Goal: Navigation & Orientation: Find specific page/section

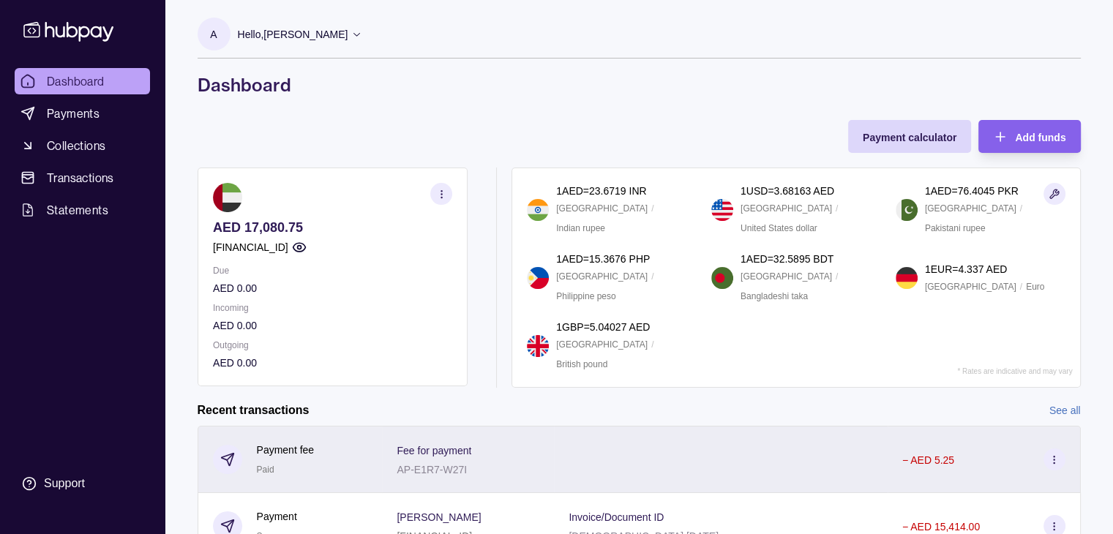
scroll to position [206, 0]
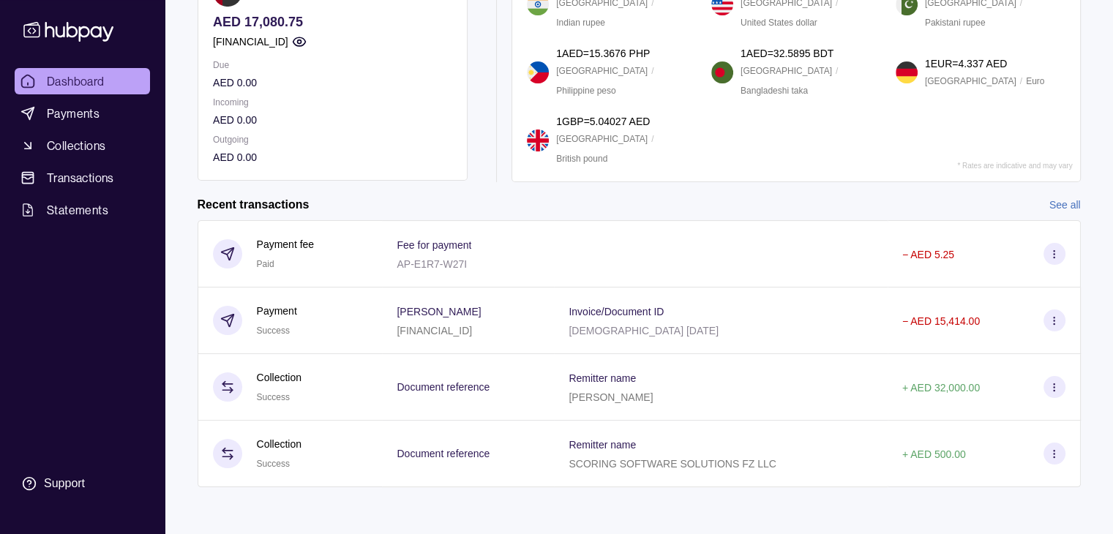
click at [816, 497] on section "Payment calculator Add funds AED 17,080.75 [FINANCIAL_ID] Due AED 0.00 Incoming…" at bounding box center [639, 215] width 942 height 602
click at [86, 130] on ul "Dashboard Payments Collections Transactions Statements" at bounding box center [82, 145] width 135 height 155
click at [76, 150] on span "Collections" at bounding box center [76, 146] width 59 height 18
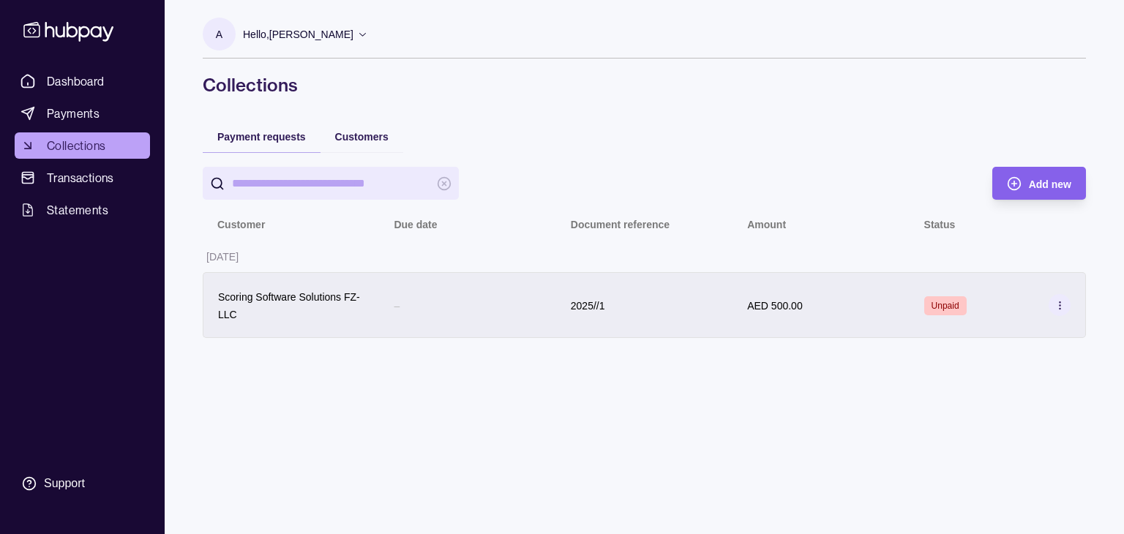
click at [1049, 302] on div at bounding box center [1060, 305] width 22 height 22
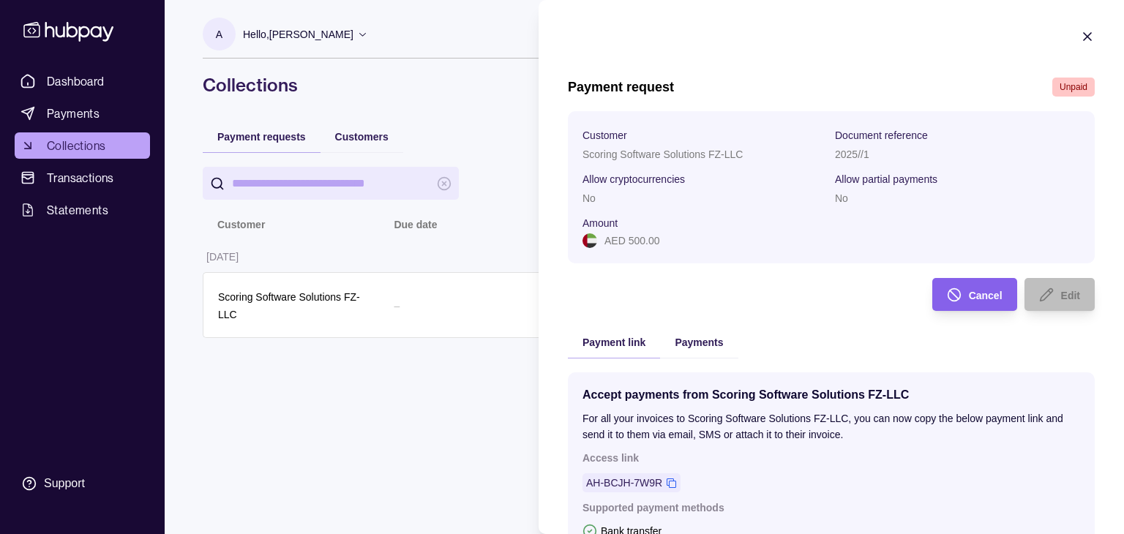
click at [1080, 32] on icon "button" at bounding box center [1087, 36] width 15 height 15
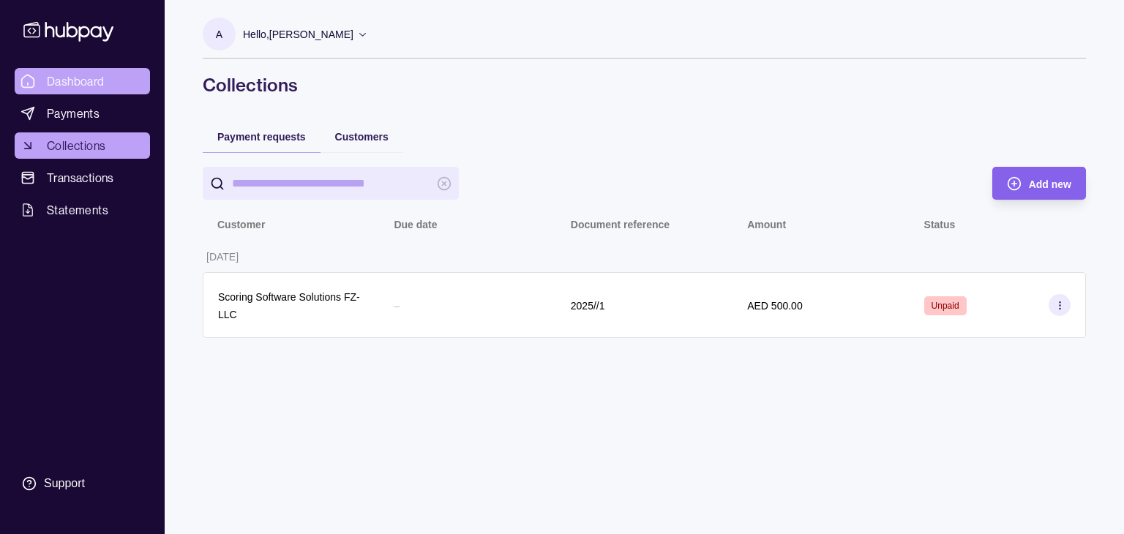
click at [70, 83] on span "Dashboard" at bounding box center [76, 81] width 58 height 18
